Goal: Answer question/provide support: Share knowledge or assist other users

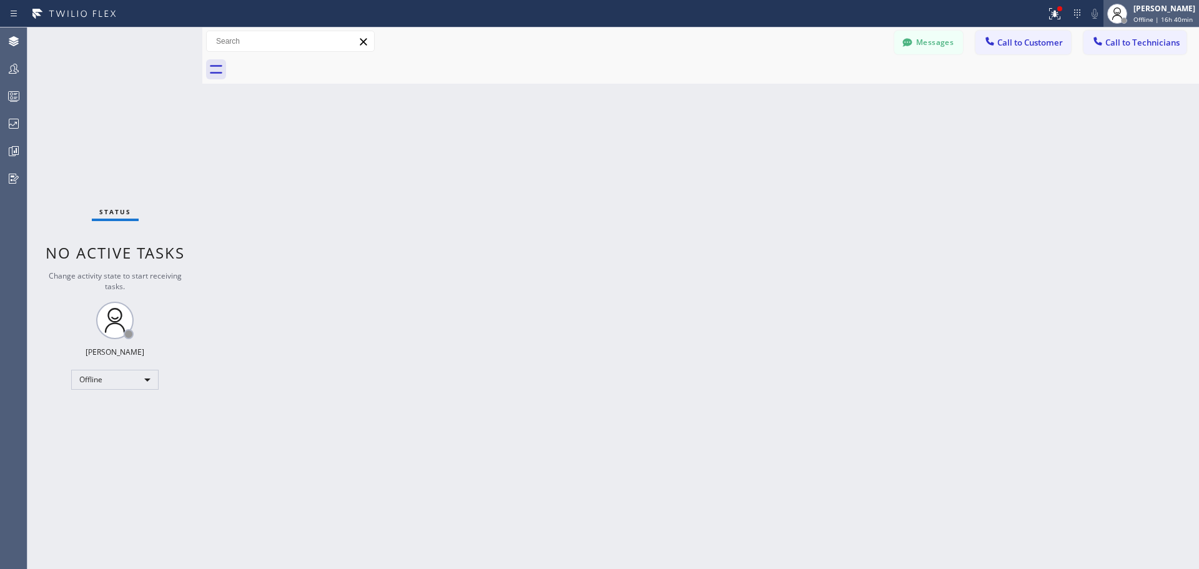
click at [1148, 22] on span "Offline | 16h 40min" at bounding box center [1163, 19] width 59 height 9
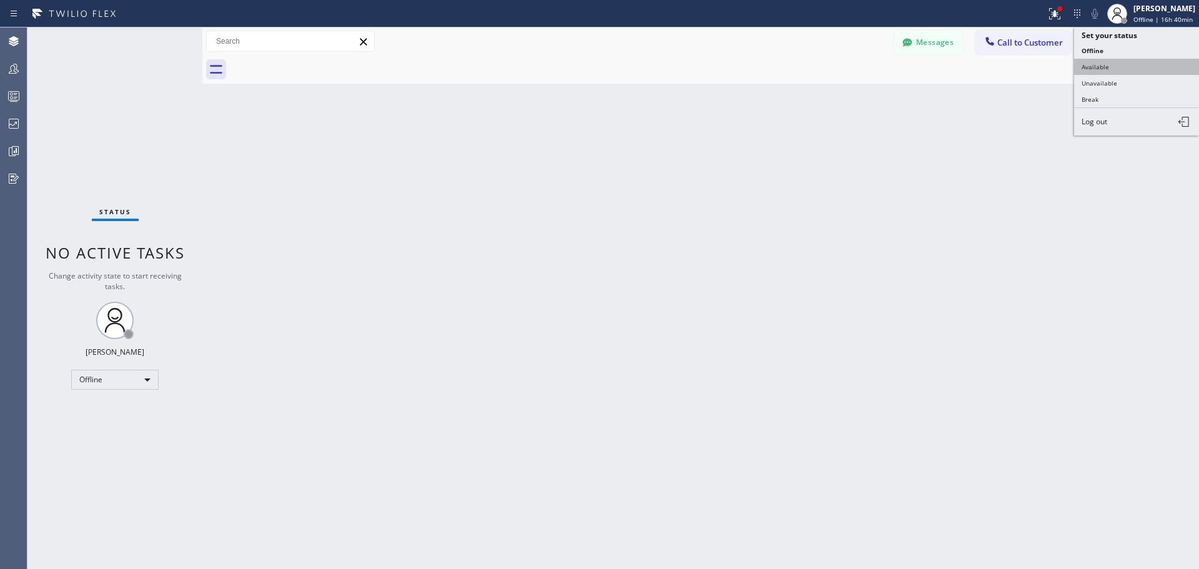
click at [1114, 65] on button "Available" at bounding box center [1136, 67] width 125 height 16
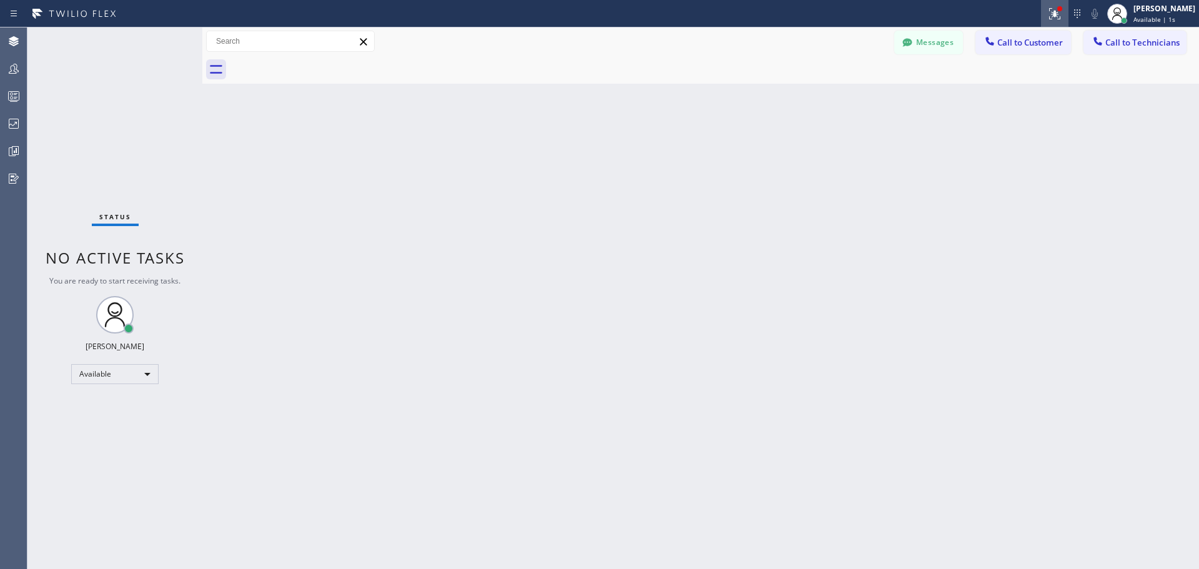
click at [1051, 16] on icon at bounding box center [1054, 13] width 15 height 15
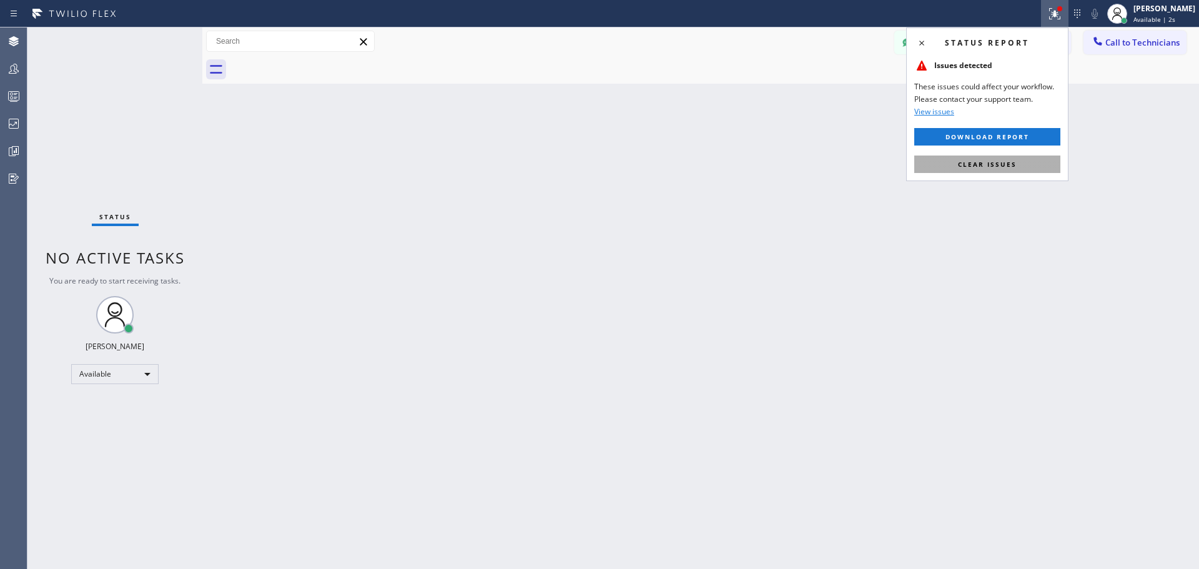
click at [992, 164] on span "Clear issues" at bounding box center [987, 164] width 59 height 9
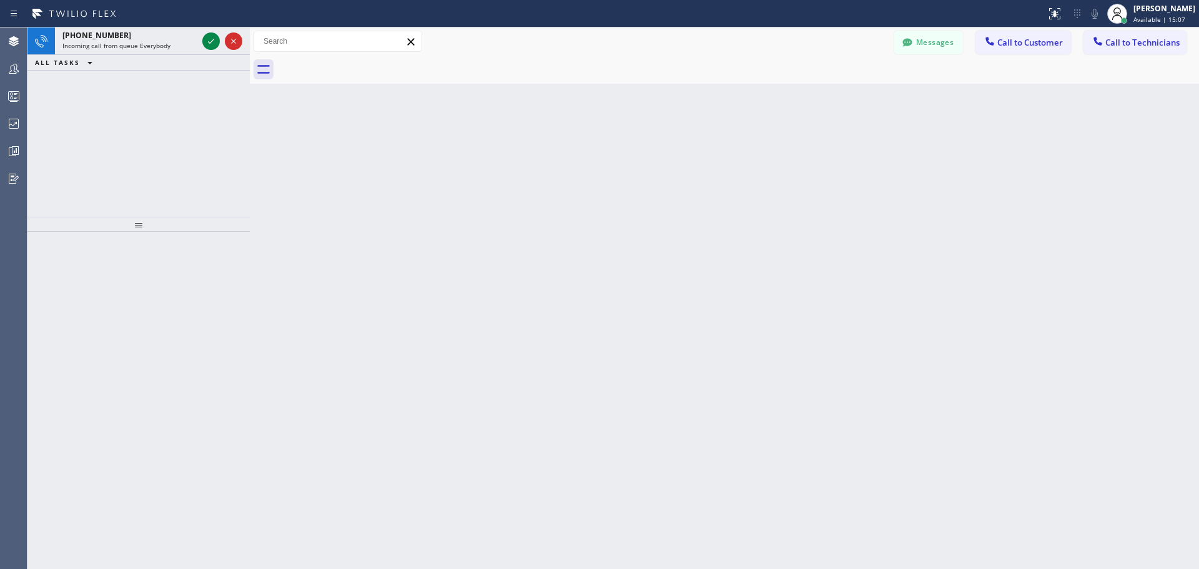
drag, startPoint x: 202, startPoint y: 39, endPoint x: 250, endPoint y: 47, distance: 48.2
click at [250, 47] on div at bounding box center [250, 297] width 0 height 541
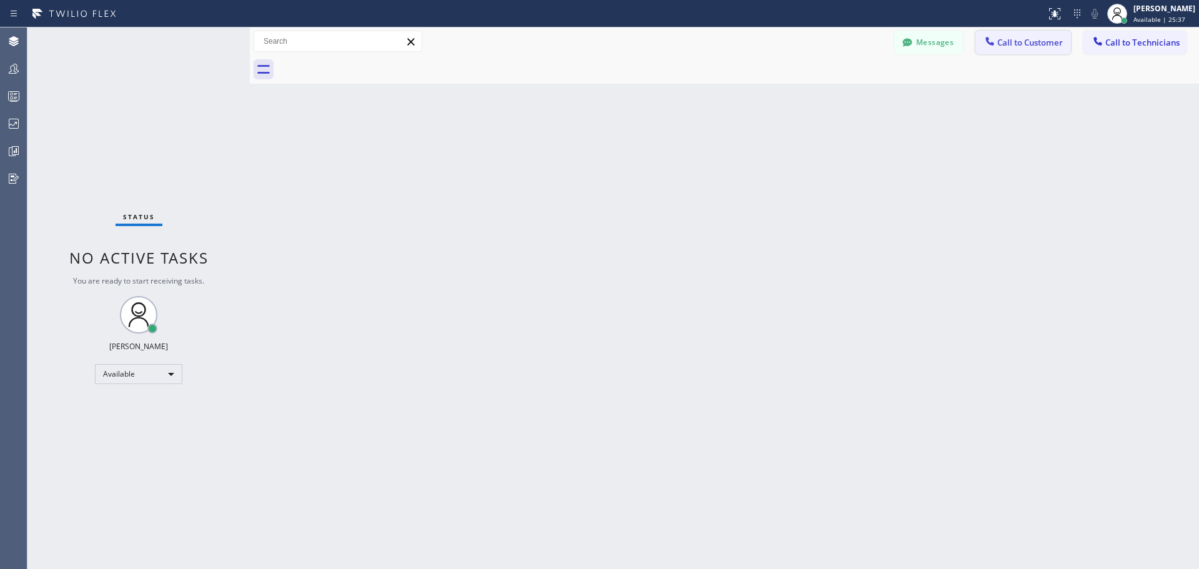
click at [1009, 49] on button "Call to Customer" at bounding box center [1024, 43] width 96 height 24
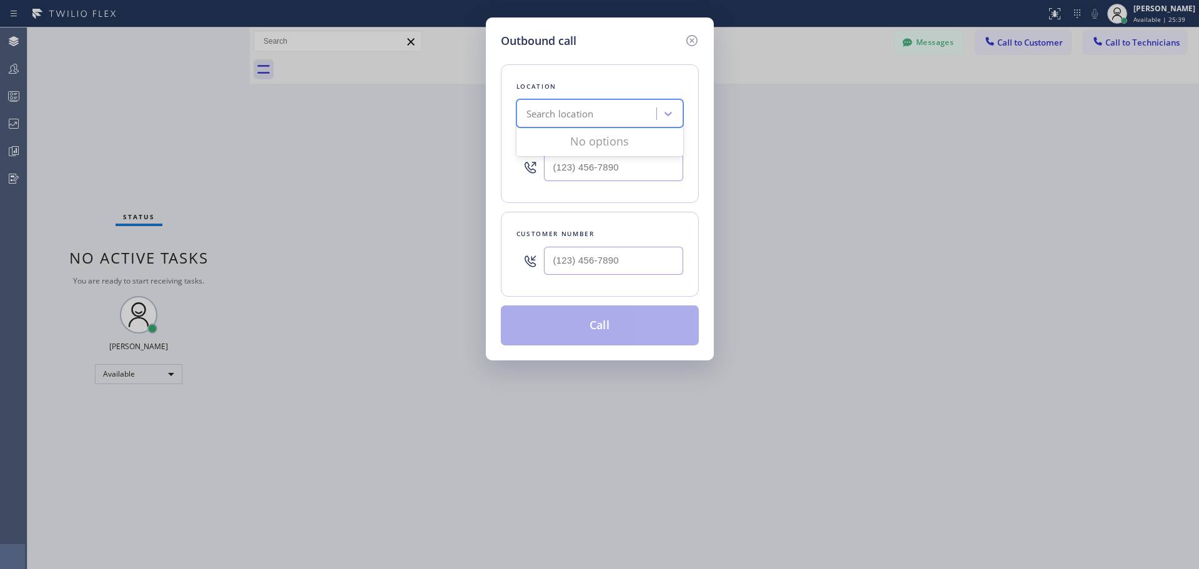
click at [605, 117] on div "Search location" at bounding box center [588, 114] width 136 height 22
type input "CSM"
click at [614, 146] on div "Home Alliance CSM" at bounding box center [599, 140] width 167 height 22
type input "[PHONE_NUMBER]"
click at [613, 259] on input "(___) ___-____" at bounding box center [613, 261] width 139 height 28
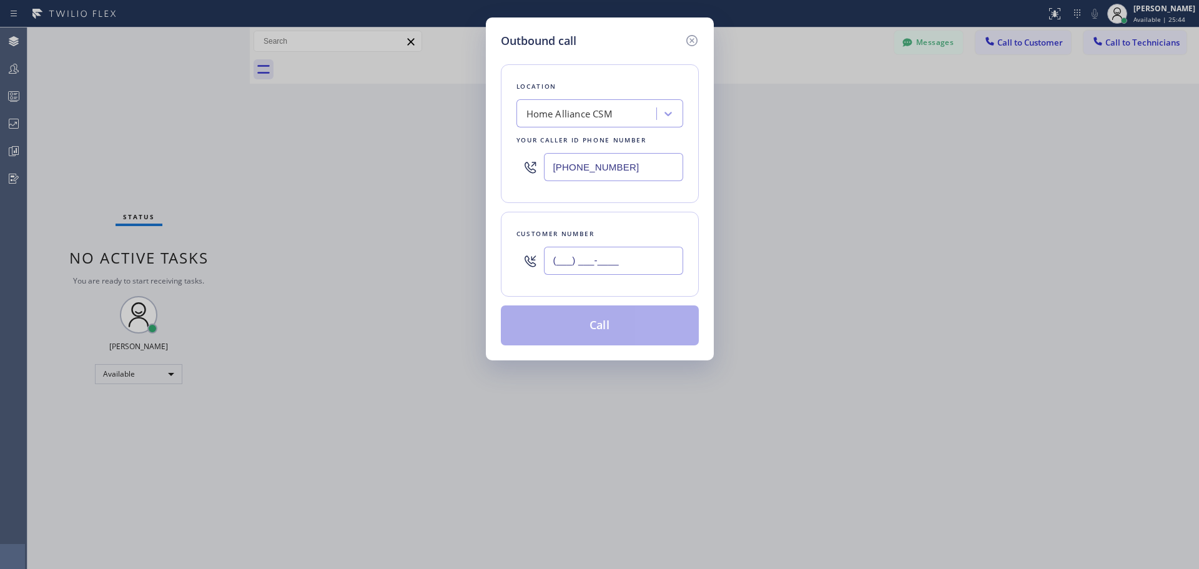
paste input "310) 404-1888"
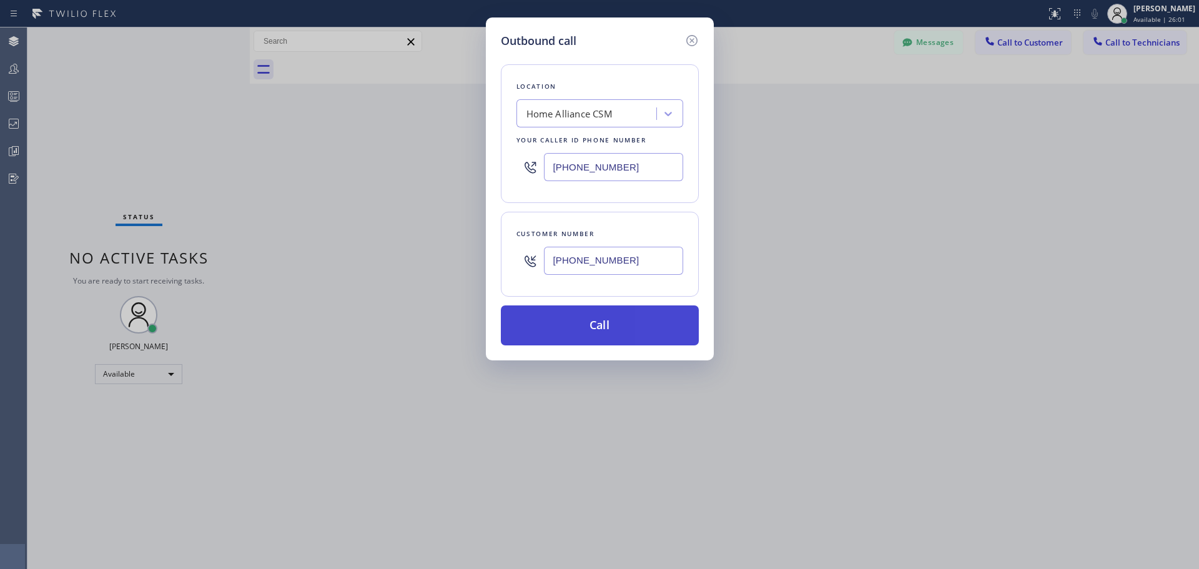
type input "[PHONE_NUMBER]"
click at [607, 327] on button "Call" at bounding box center [600, 325] width 198 height 40
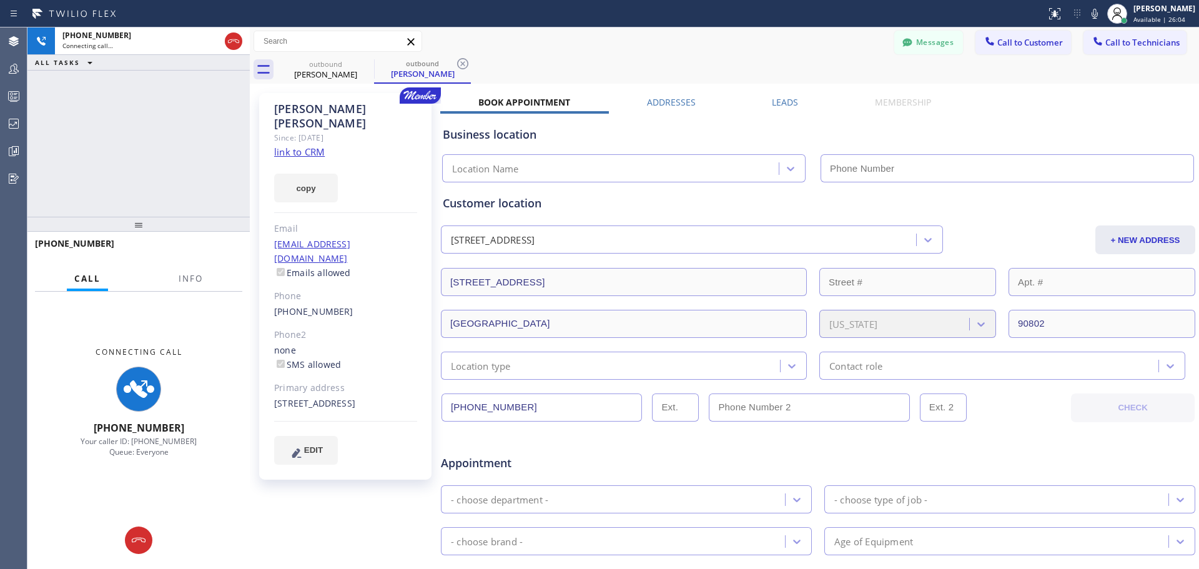
type input "[PHONE_NUMBER]"
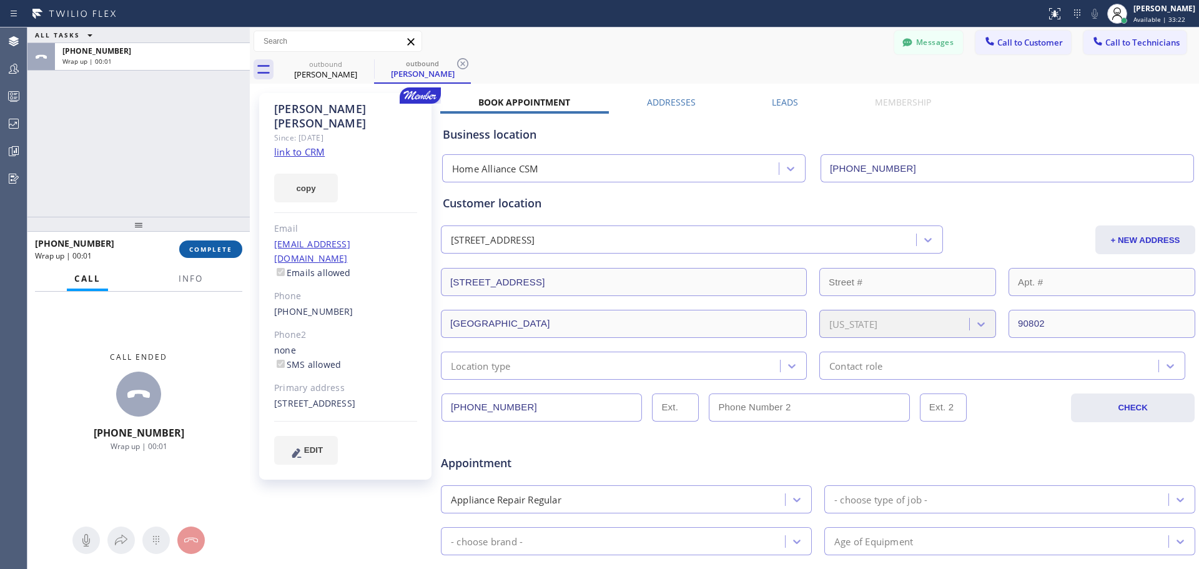
click at [219, 250] on span "COMPLETE" at bounding box center [210, 249] width 43 height 9
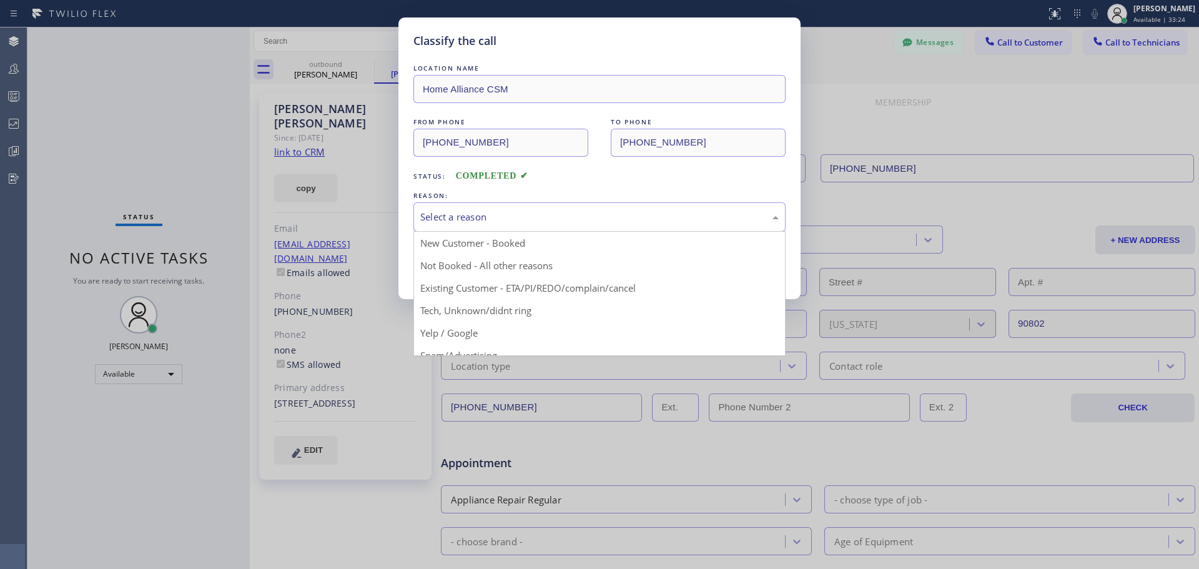
click at [543, 214] on div "Select a reason" at bounding box center [599, 217] width 358 height 14
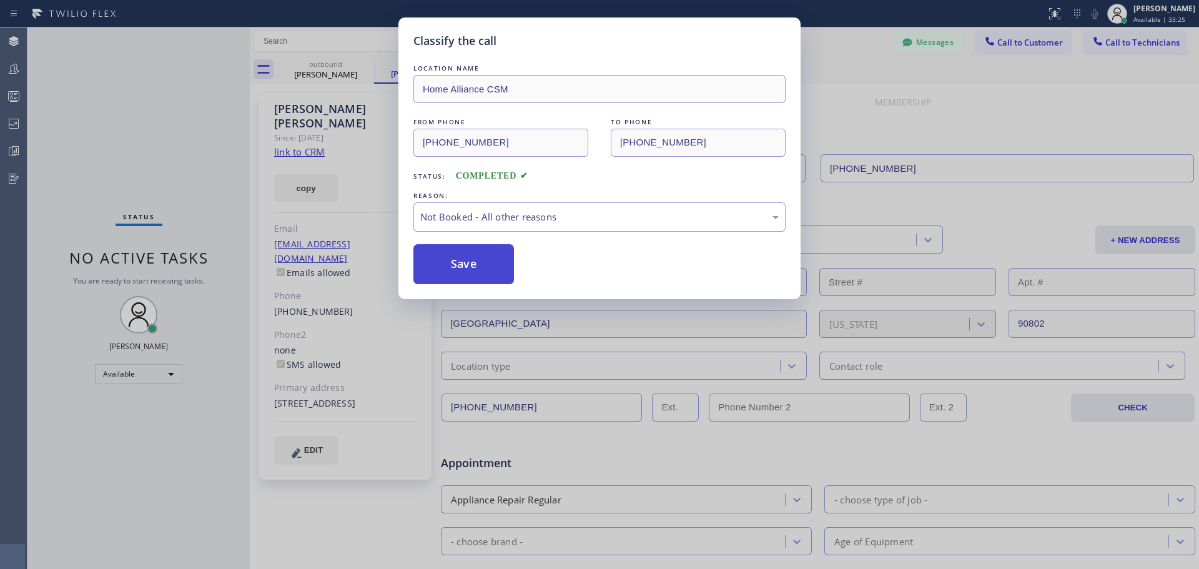
click at [482, 267] on button "Save" at bounding box center [463, 264] width 101 height 40
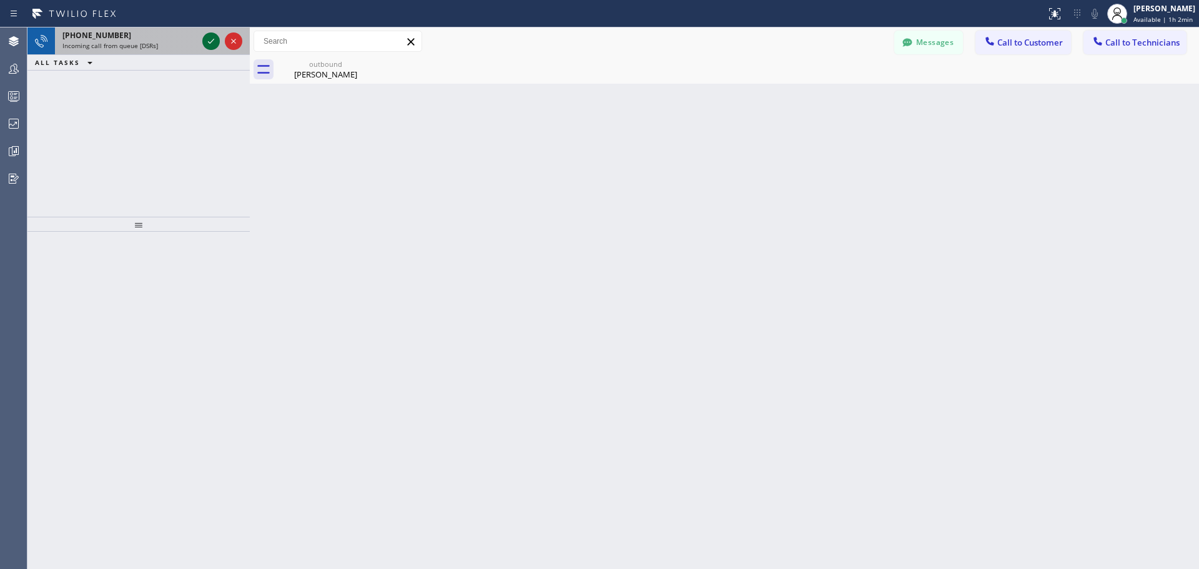
click at [207, 38] on icon at bounding box center [211, 41] width 15 height 15
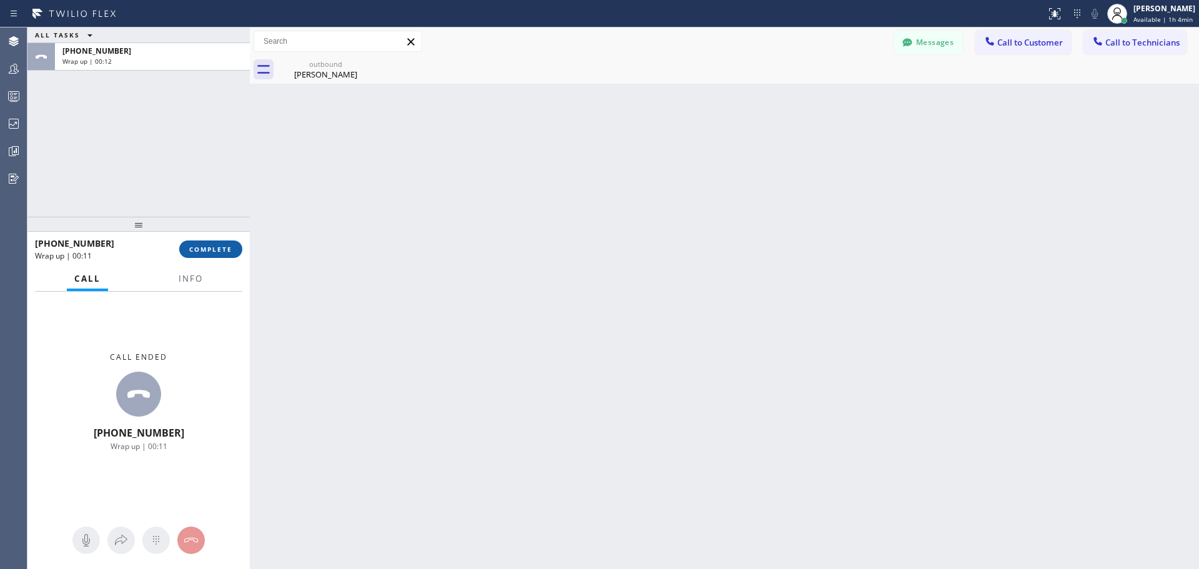
click at [215, 250] on span "COMPLETE" at bounding box center [210, 249] width 43 height 9
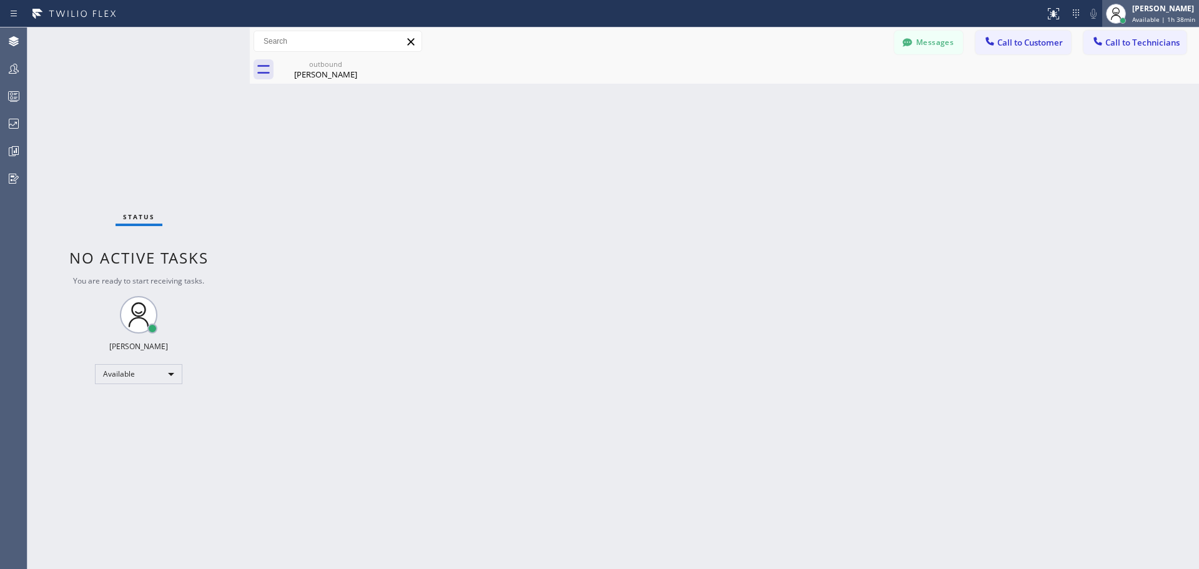
click at [1146, 17] on span "Available | 1h 38min" at bounding box center [1163, 19] width 63 height 9
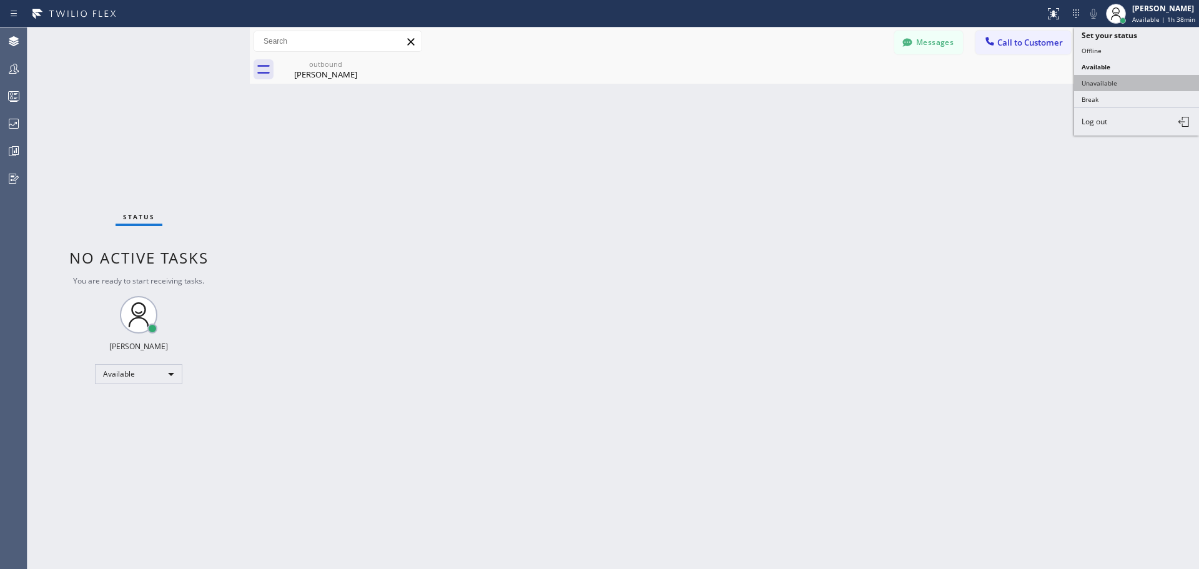
click at [1145, 82] on button "Unavailable" at bounding box center [1136, 83] width 125 height 16
